Goal: Task Accomplishment & Management: Complete application form

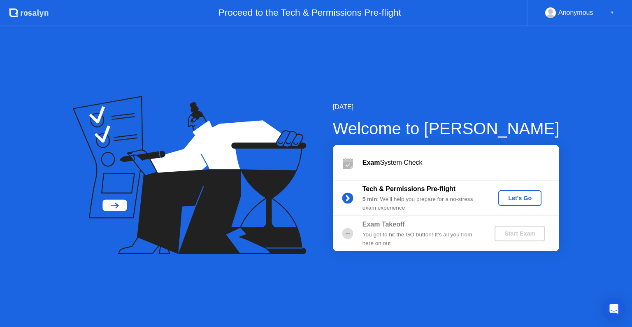
click at [517, 198] on div "Let's Go" at bounding box center [520, 198] width 37 height 7
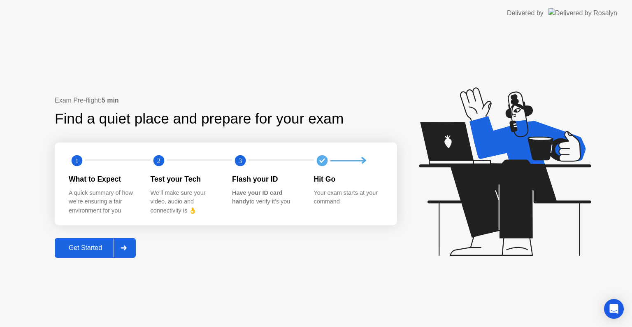
click at [92, 249] on div "Get Started" at bounding box center [85, 247] width 56 height 7
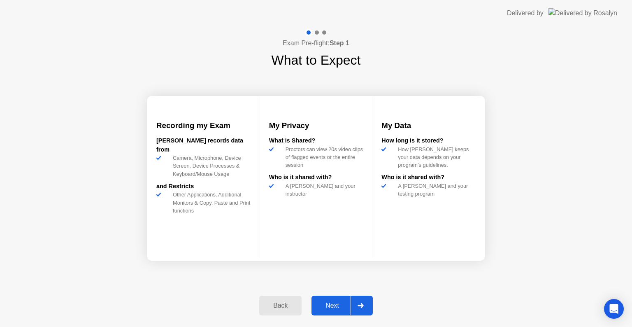
click at [328, 307] on div "Next" at bounding box center [332, 305] width 37 height 7
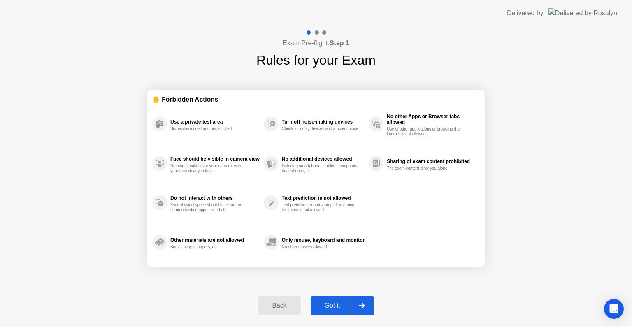
click at [362, 303] on icon at bounding box center [362, 305] width 6 height 5
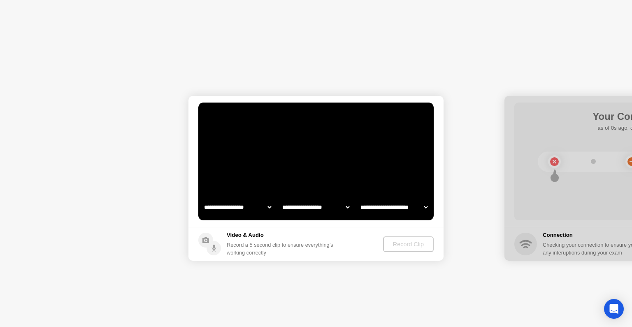
select select "**********"
select select "*******"
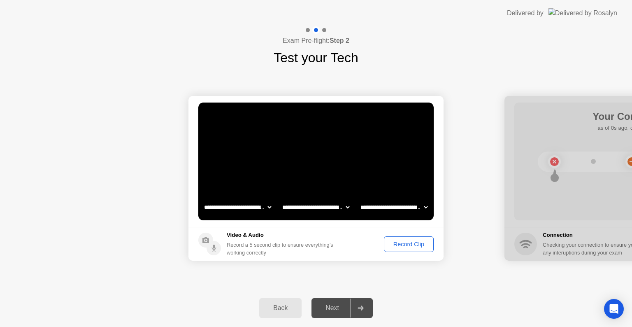
click at [406, 246] on div "Record Clip" at bounding box center [409, 244] width 44 height 7
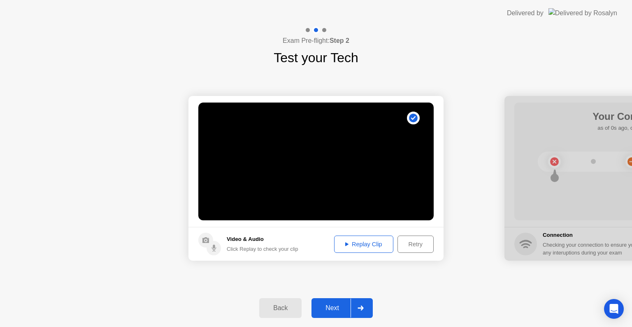
click at [351, 242] on div "Replay Clip" at bounding box center [363, 244] width 53 height 7
click at [330, 304] on div "Next" at bounding box center [332, 307] width 37 height 7
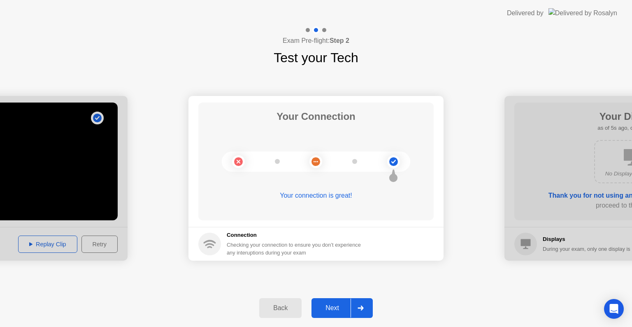
click at [333, 304] on div "Next" at bounding box center [332, 307] width 37 height 7
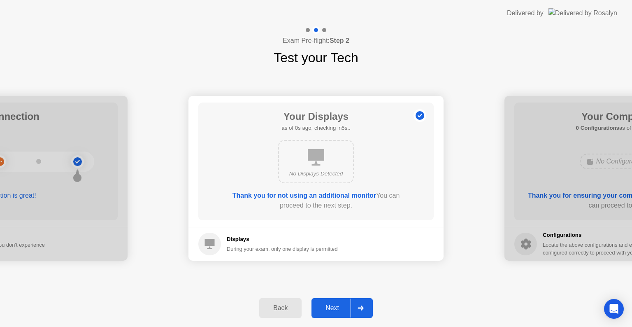
click at [331, 307] on div "Next" at bounding box center [332, 307] width 37 height 7
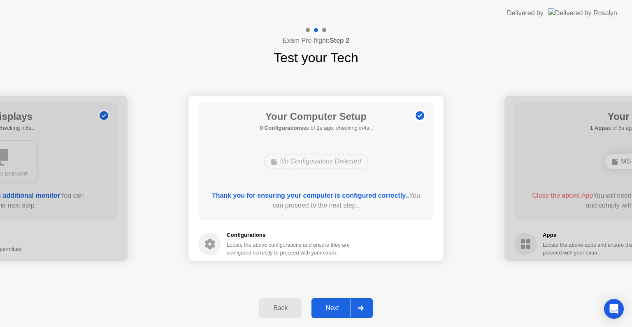
click at [331, 307] on div "Next" at bounding box center [332, 307] width 37 height 7
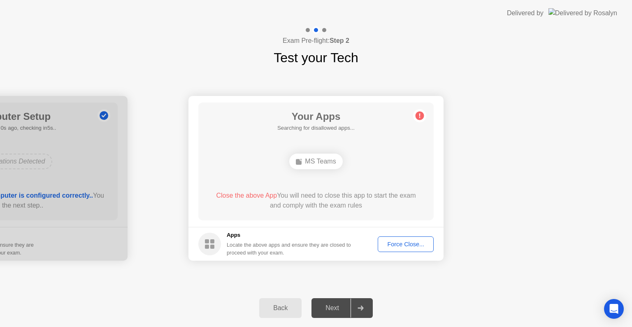
click at [406, 244] on div "Force Close..." at bounding box center [406, 244] width 50 height 7
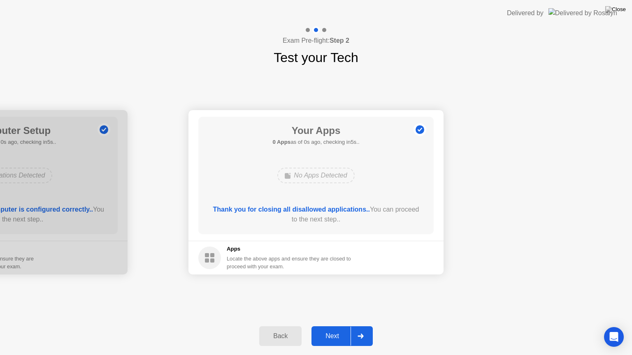
click at [328, 326] on div "Next" at bounding box center [332, 336] width 37 height 7
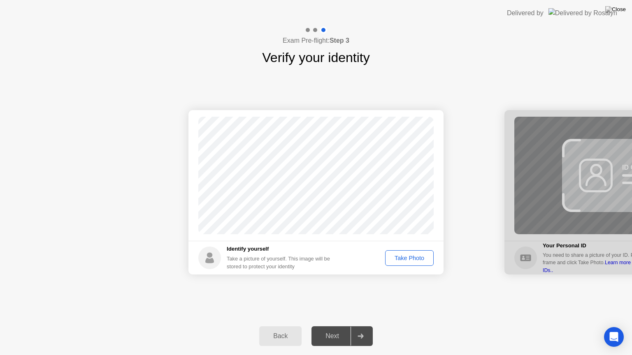
click at [403, 255] on div "Take Photo" at bounding box center [409, 258] width 43 height 7
click at [416, 260] on div "Retake" at bounding box center [415, 258] width 32 height 7
click at [416, 260] on div "Take Photo" at bounding box center [409, 258] width 43 height 7
click at [329, 326] on div "Next" at bounding box center [332, 336] width 37 height 7
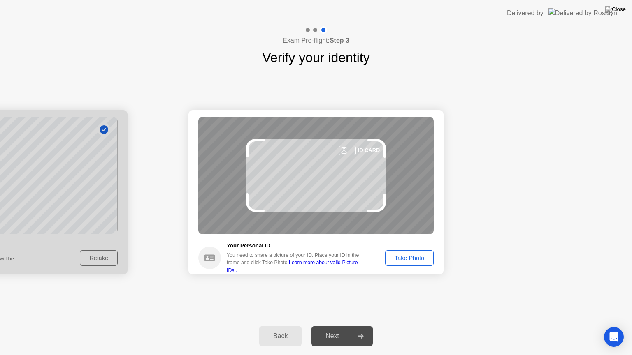
click at [411, 258] on div "Take Photo" at bounding box center [409, 258] width 43 height 7
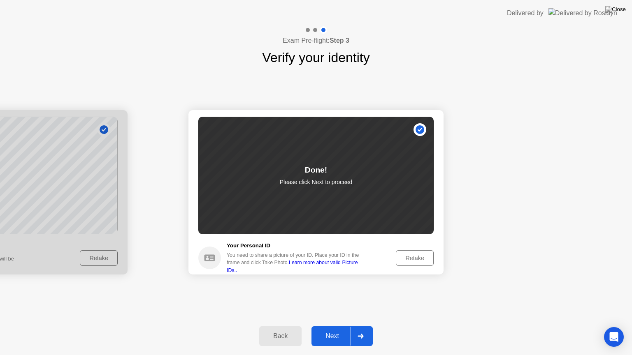
click at [328, 326] on div "Next" at bounding box center [332, 336] width 37 height 7
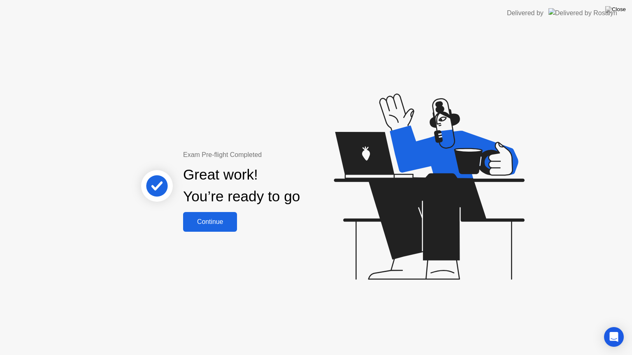
click at [210, 215] on button "Continue" at bounding box center [210, 222] width 54 height 20
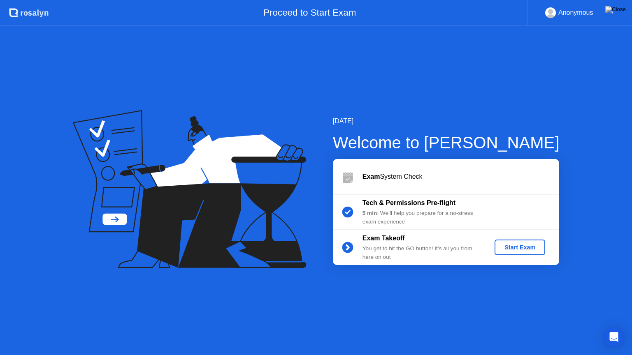
click at [530, 248] on div "Start Exam" at bounding box center [520, 247] width 44 height 7
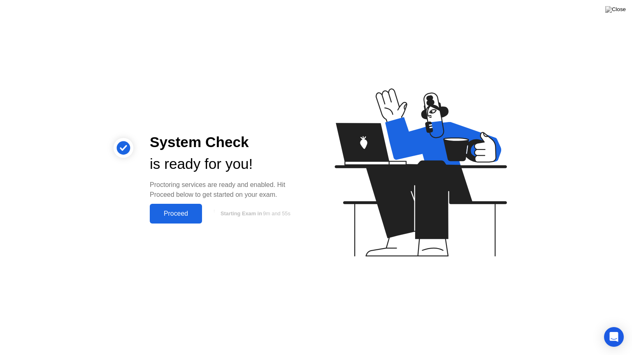
click at [165, 212] on div "Proceed" at bounding box center [175, 213] width 47 height 7
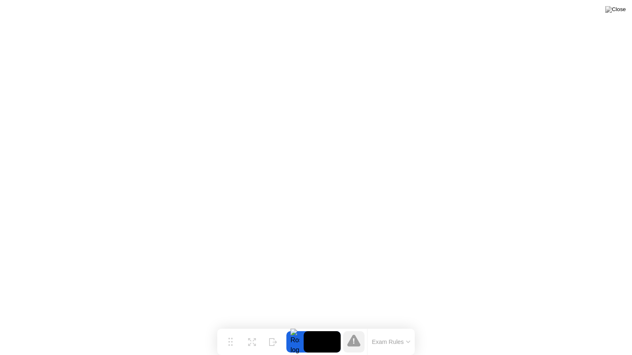
click at [350, 326] on icon at bounding box center [353, 341] width 13 height 12
click at [291, 326] on div at bounding box center [294, 342] width 17 height 21
click at [622, 8] on img at bounding box center [615, 9] width 21 height 7
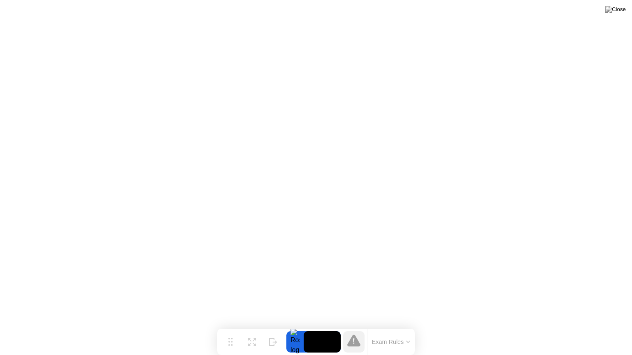
click at [355, 326] on icon at bounding box center [353, 341] width 13 height 12
click at [405, 326] on button "Exam Rules" at bounding box center [391, 342] width 44 height 7
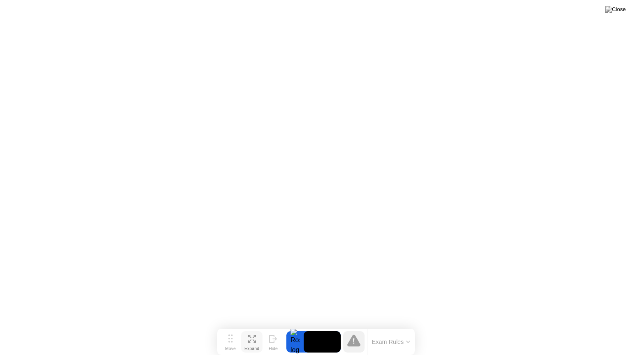
click at [248, 326] on icon at bounding box center [249, 341] width 3 height 3
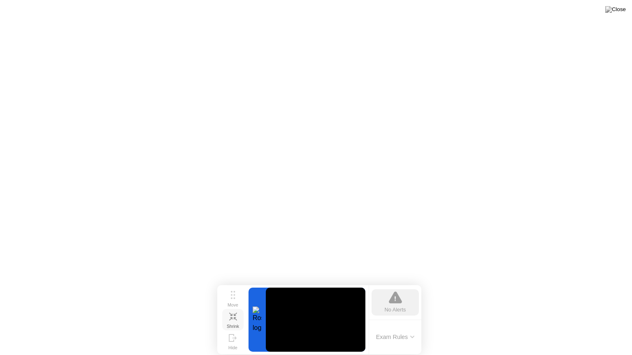
click at [231, 318] on icon at bounding box center [230, 319] width 3 height 3
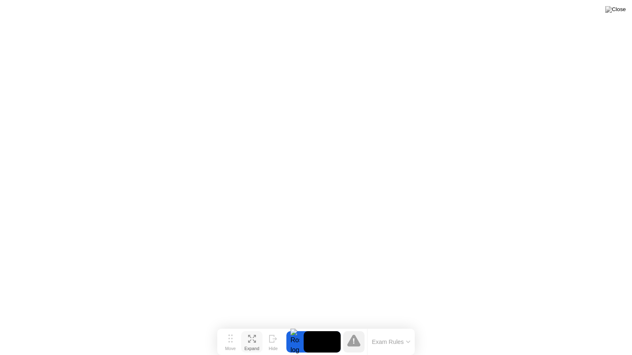
click at [407, 326] on icon at bounding box center [408, 342] width 4 height 2
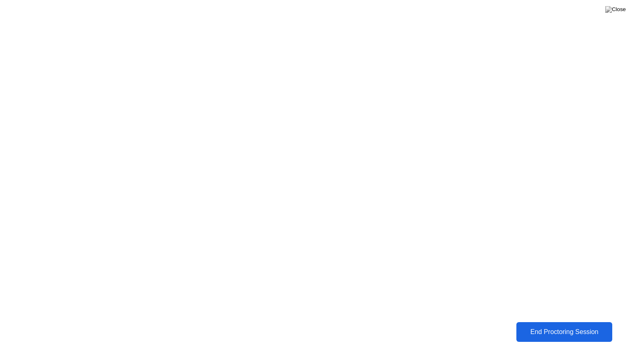
click at [550, 326] on div "End Proctoring Session" at bounding box center [563, 332] width 91 height 7
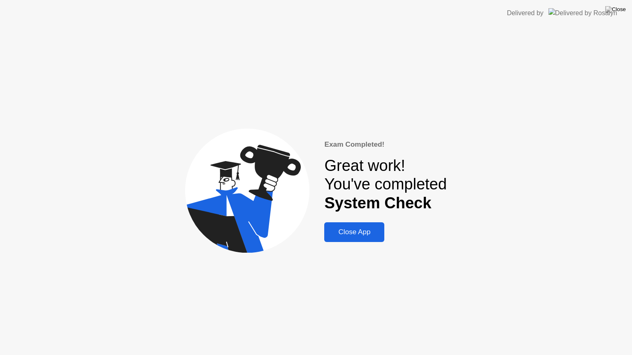
click at [346, 232] on div "Close App" at bounding box center [354, 232] width 55 height 8
